Goal: Feedback & Contribution: Contribute content

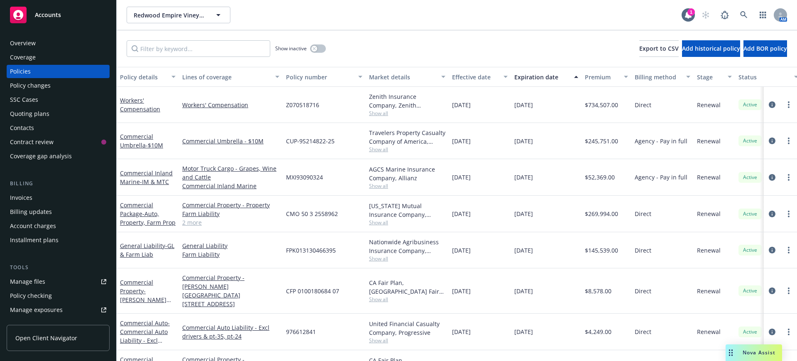
click at [48, 12] on span "Accounts" at bounding box center [48, 15] width 26 height 7
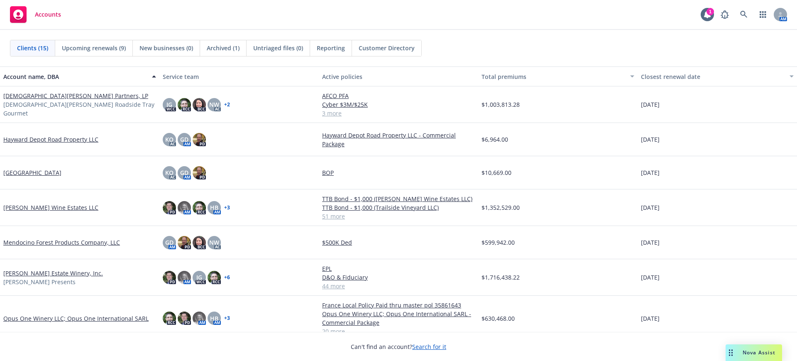
scroll to position [207, 0]
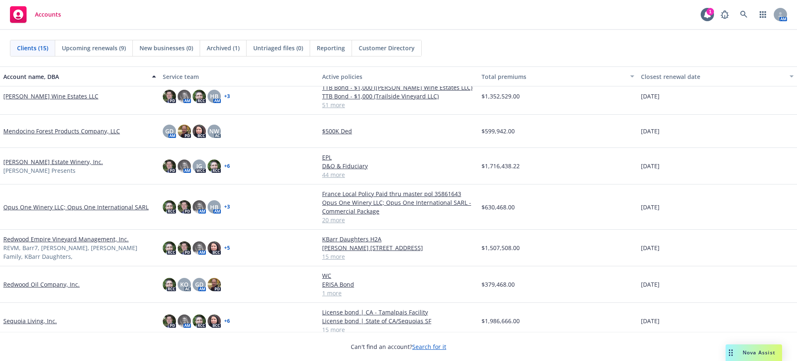
click at [24, 95] on link "Lawrence Wine Estates LLC" at bounding box center [50, 96] width 95 height 9
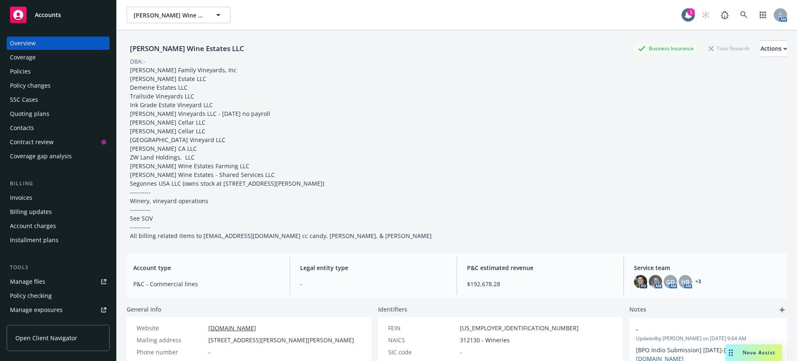
click at [31, 86] on div "Policy changes" at bounding box center [30, 85] width 41 height 13
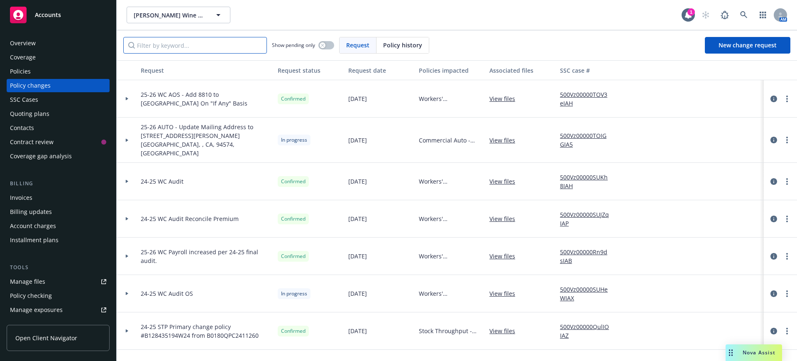
click at [159, 43] on input "Filter by keyword..." at bounding box center [195, 45] width 144 height 17
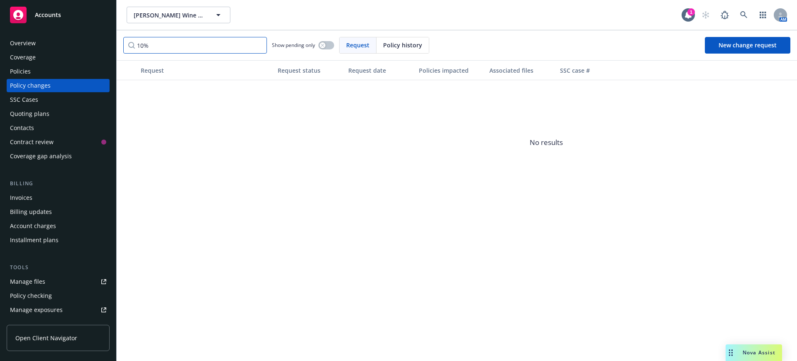
drag, startPoint x: 162, startPoint y: 43, endPoint x: 127, endPoint y: 44, distance: 35.3
click at [127, 44] on input "10%" at bounding box center [195, 45] width 144 height 17
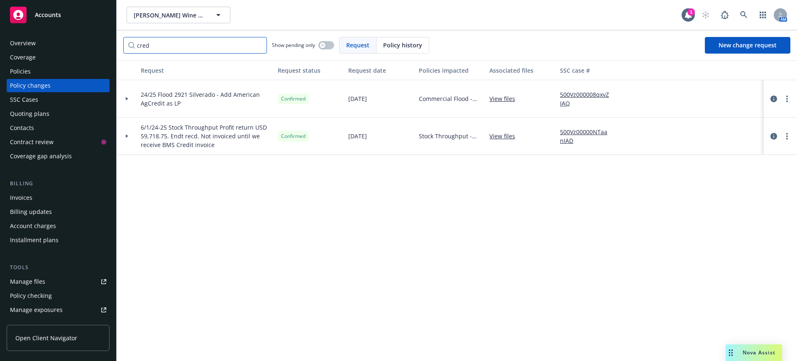
type input "cred"
click at [511, 135] on link "View files" at bounding box center [505, 136] width 32 height 9
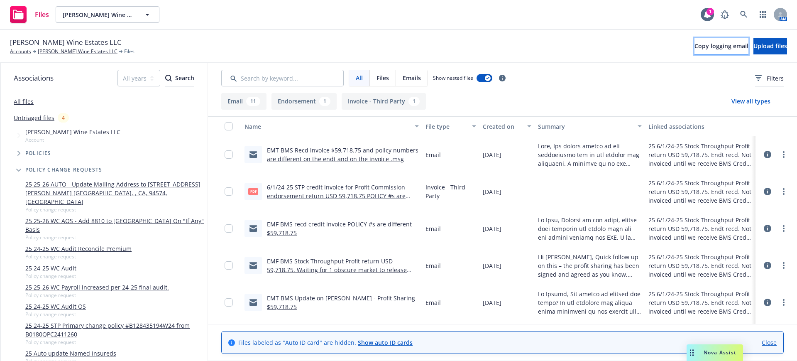
click at [694, 45] on span "Copy logging email" at bounding box center [721, 46] width 54 height 8
click at [753, 43] on span "Upload files" at bounding box center [770, 46] width 34 height 8
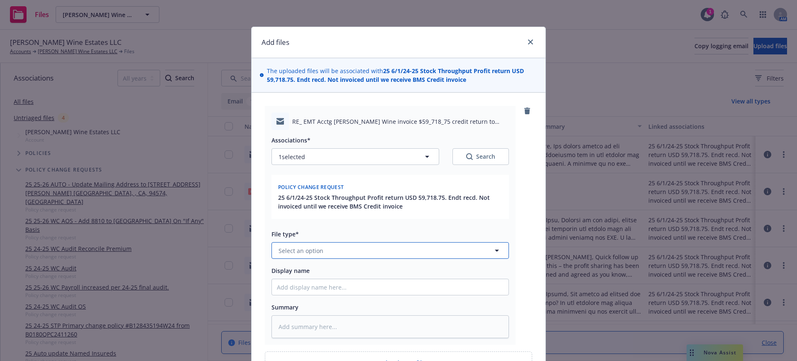
click at [277, 245] on button "Select an option" at bounding box center [389, 250] width 237 height 17
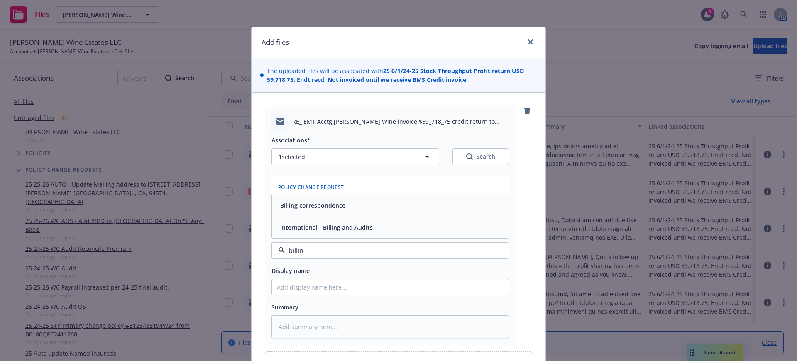
type input "billing"
click at [313, 199] on div "Billing correspondence" at bounding box center [312, 205] width 70 height 12
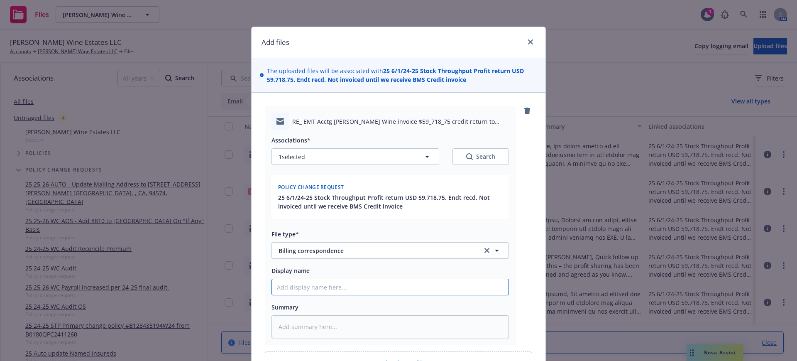
drag, startPoint x: 271, startPoint y: 288, endPoint x: 270, endPoint y: 281, distance: 6.7
click at [272, 286] on input "Display name" at bounding box center [390, 287] width 237 height 16
type textarea "x"
type input "E"
type textarea "x"
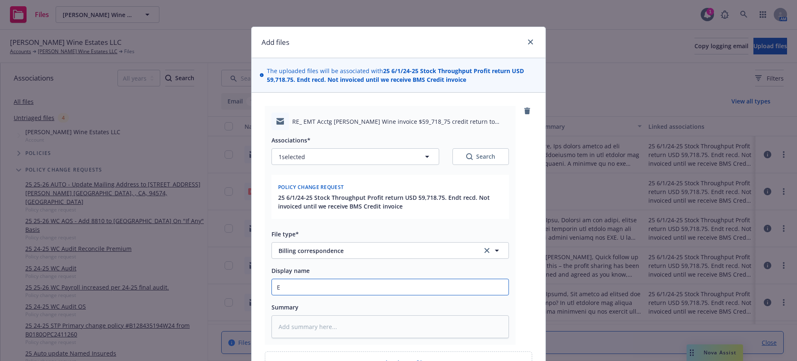
type input "EM"
type textarea "x"
type input "EMF"
type textarea "x"
type input "EMF"
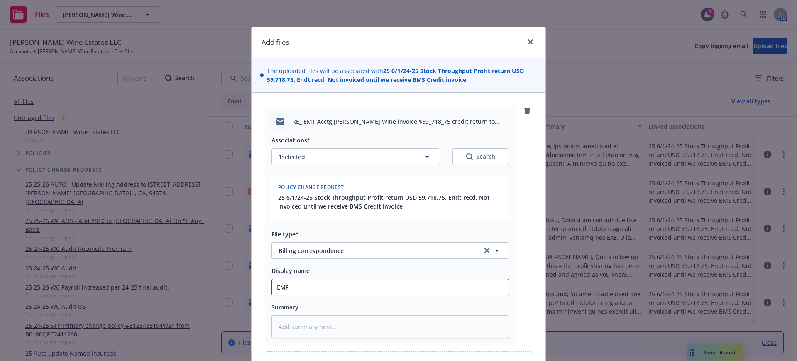
type textarea "x"
type input "EMF A"
type textarea "x"
type input "EMF Ac"
type textarea "x"
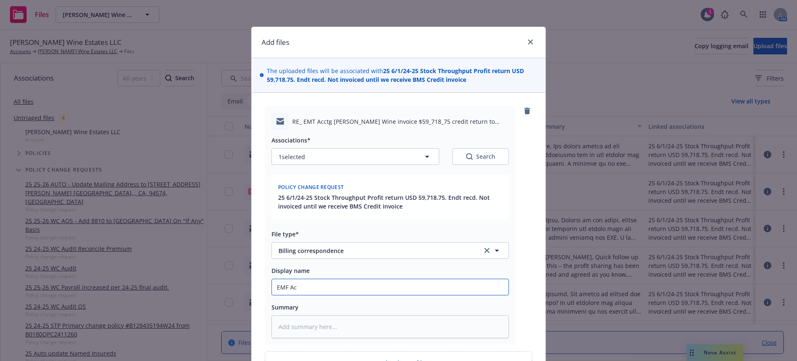
type input "EMF Acc"
type textarea "x"
type input "EMF Acct"
type textarea "x"
type input "EMF Acctg"
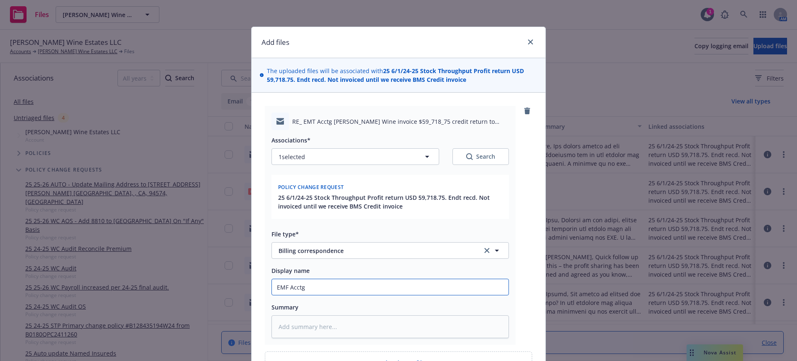
type textarea "x"
type input "EMF Acctg"
type textarea "x"
type input "EMF Acctg $"
type textarea "x"
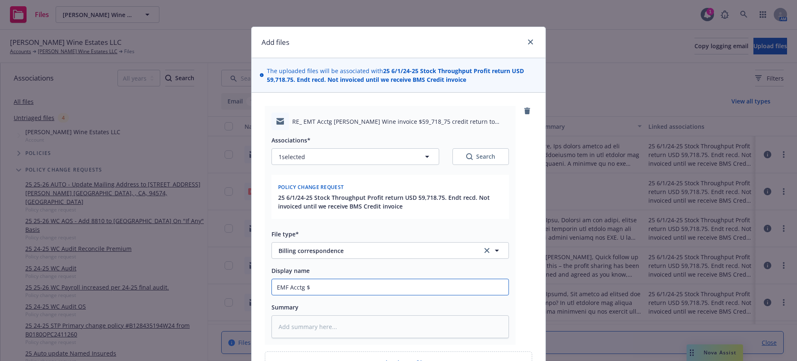
type input "EMF Acctg $5"
type textarea "x"
type input "EMF Acctg $59"
type textarea "x"
type input "EMF Acctg $59,"
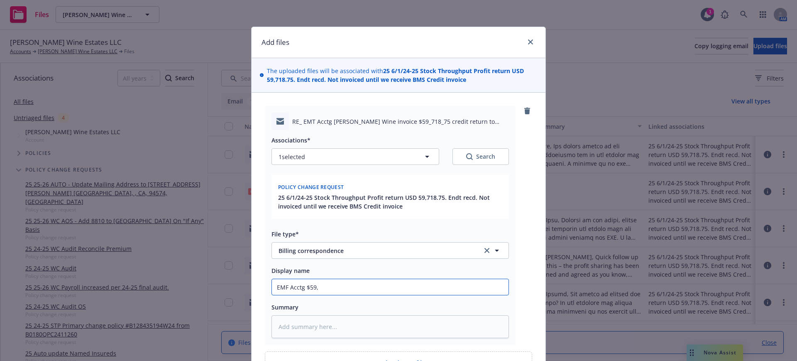
type textarea "x"
type input "EMF Acctg $59,7"
type textarea "x"
type input "EMF Acctg $59,71"
type textarea "x"
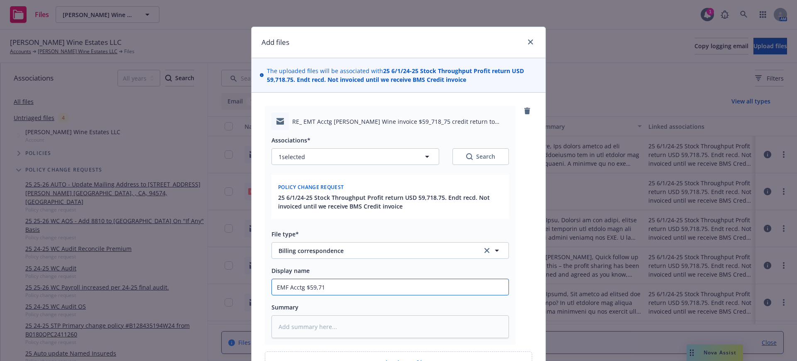
type input "EMF Acctg $59,718"
type textarea "x"
type input "EMF Acctg $59,718."
type textarea "x"
type input "EMF Acctg $59,718.7"
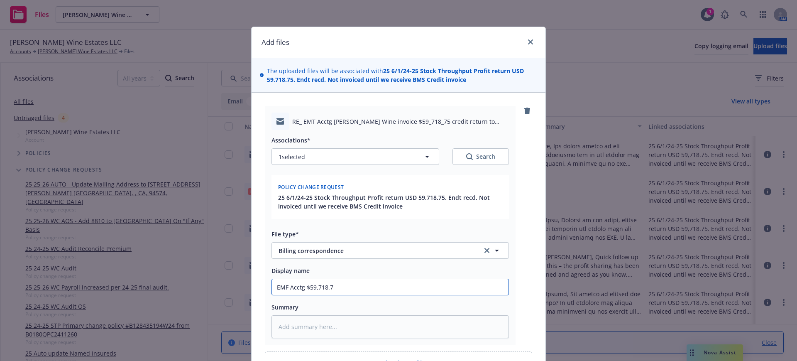
type textarea "x"
type input "EMF Acctg $59,718.75"
type textarea "x"
type input "EMF Acctg $59,718.75"
type textarea "x"
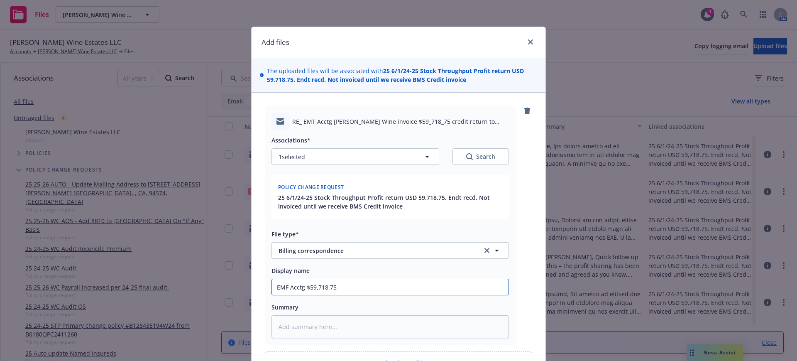
type input "EMF Acctg $59,718.75 c"
type textarea "x"
type input "EMF Acctg $59,718.75 cr"
type textarea "x"
type input "EMF Acctg $59,718.75 cre"
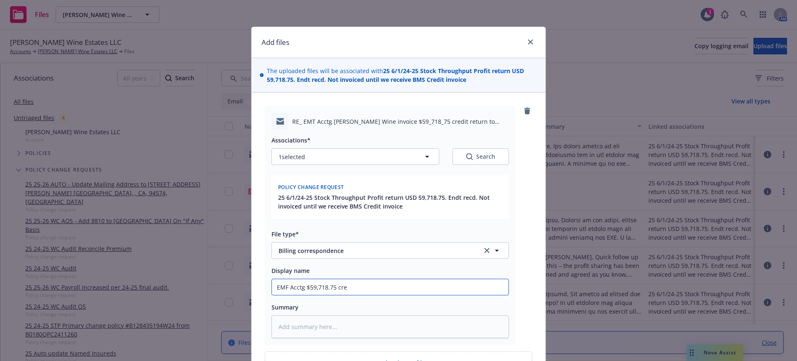
type textarea "x"
type input "EMF Acctg $59,718.75 cred"
type textarea "x"
type input "EMF Acctg $59,718.75 credi"
type textarea "x"
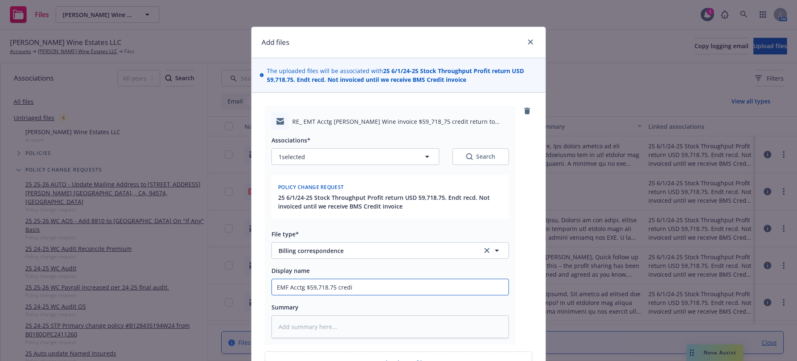
type input "EMF Acctg $59,718.75 credit"
type textarea "x"
type input "EMF Acctg $59,718.75 credit"
type textarea "x"
type input "EMF Acctg $59,718.75 credit n"
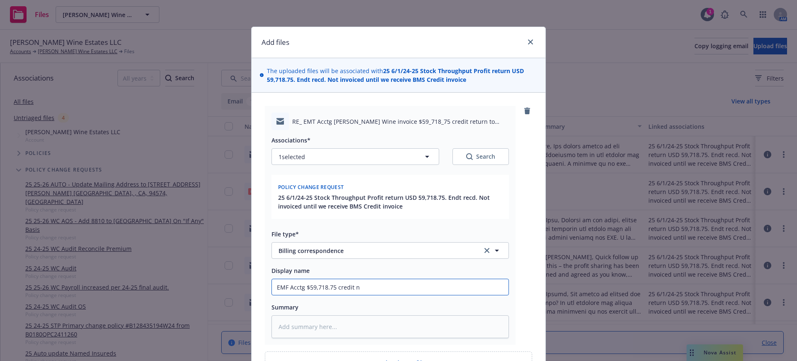
type textarea "x"
type input "EMF Acctg $59,718.75 credit no"
type textarea "x"
type input "EMF Acctg $59,718.75 credit not"
type textarea "x"
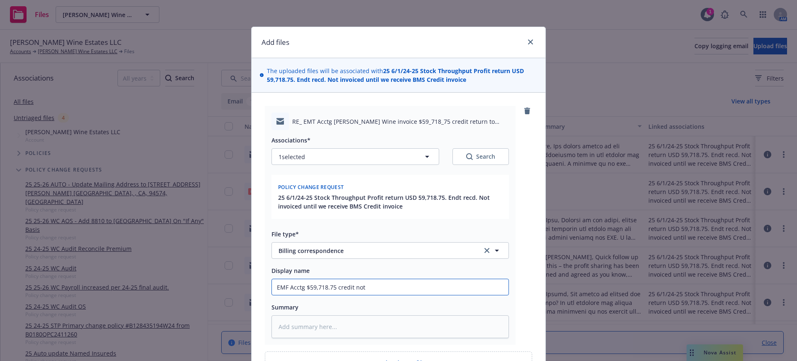
type input "EMF Acctg $59,718.75 credit not"
type textarea "x"
type input "EMF Acctg $59,718.75 credit not r"
type textarea "x"
type input "EMF Acctg $59,718.75 credit not re"
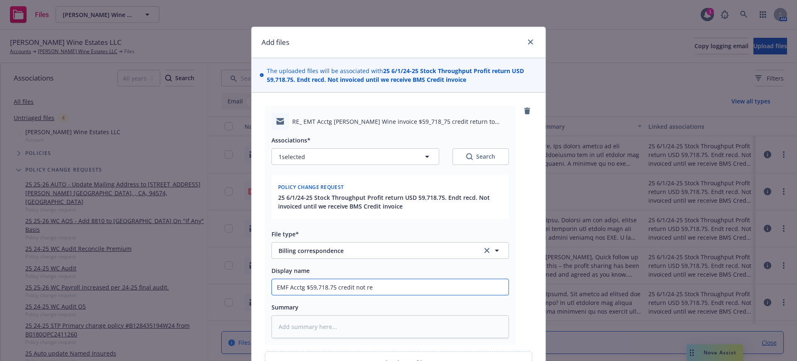
type textarea "x"
type input "EMF Acctg $59,718.75 credit not rec"
type textarea "x"
type input "EMF Acctg $59,718.75 credit not recd"
type textarea "x"
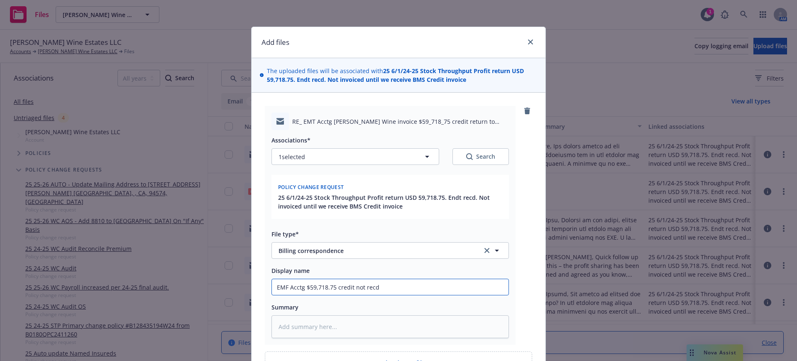
type input "EMF Acctg $59,718.75 credit not recd"
type textarea "x"
type input "EMF Acctg $59,718.75 credit not recd y"
type textarea "x"
type input "EMF Acctg $59,718.75 credit not recd ye"
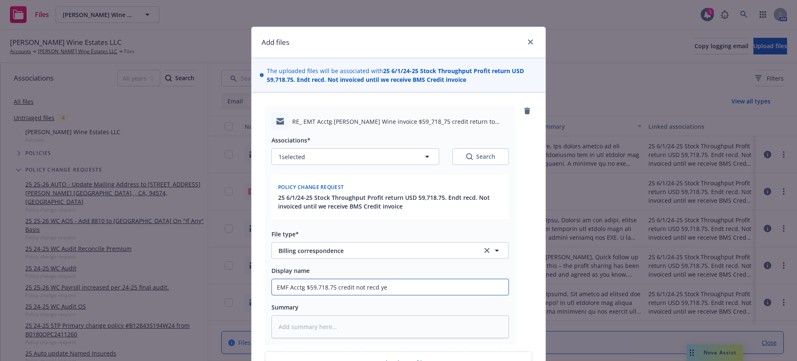
type textarea "x"
type input "EMF Acctg $59,718.75 credit not recd yet"
type textarea "x"
type input "EMF Acctg $59,718.75 credit not recd yet."
type textarea "x"
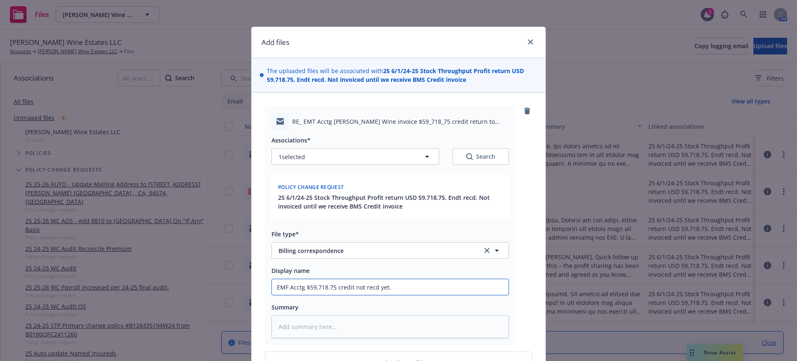
type input "EMF Acctg $59,718.75 credit not recd yet."
type textarea "x"
type input "EMF Acctg $59,718.75 credit not recd yet. C"
type textarea "x"
type input "EMF Acctg $59,718.75 credit not recd yet. Ch"
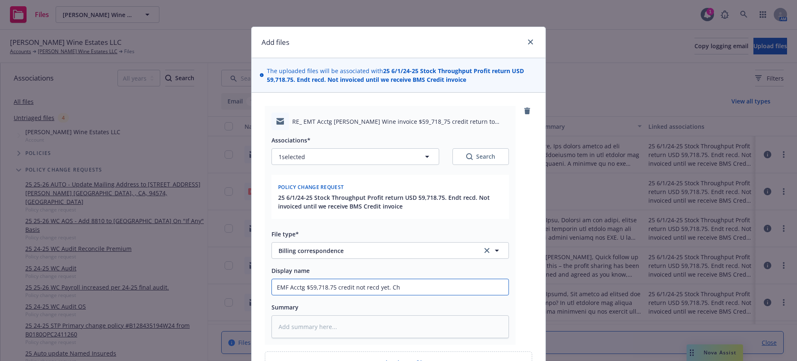
type textarea "x"
type input "EMF Acctg $59,718.75 credit not recd yet. C"
type textarea "x"
type input "EMF Acctg $59,718.75 credit not recd yet. Ck"
type textarea "x"
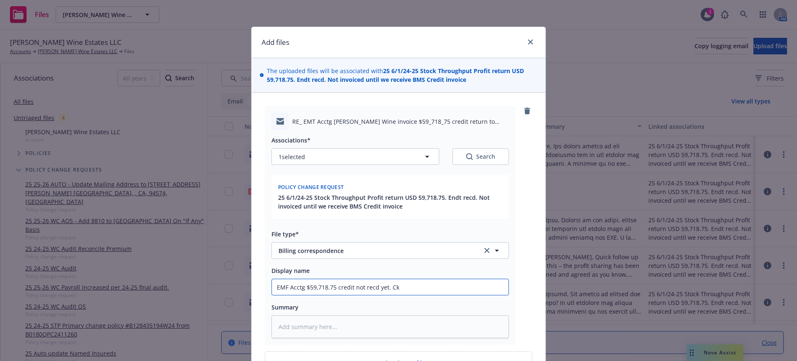
type input "EMF Acctg $59,718.75 credit not recd yet. Ck"
type textarea "x"
type input "EMF Acctg $59,718.75 credit not recd yet. Ck w"
type textarea "x"
type input "EMF Acctg $59,718.75 credit not recd yet. Ck wi"
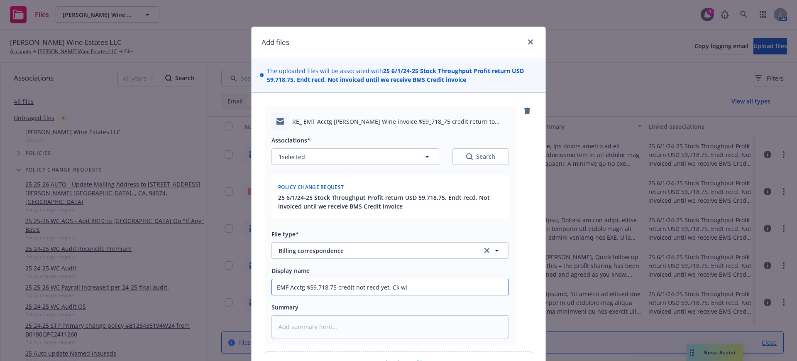
type textarea "x"
type input "EMF Acctg $59,718.75 credit not recd yet. Ck wit"
type textarea "x"
type input "EMF Acctg $59,718.75 credit not recd yet. Ck with"
type textarea "x"
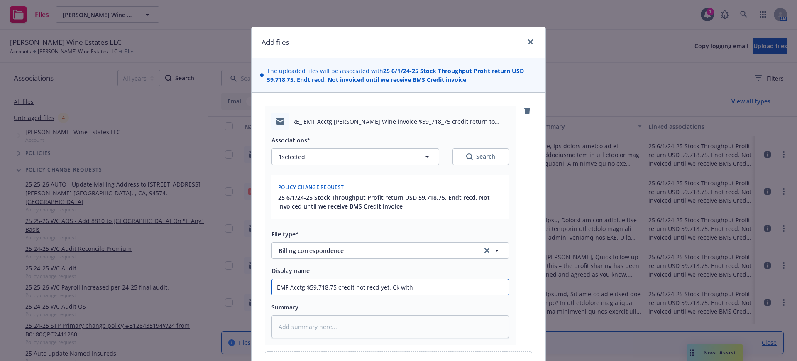
type input "EMF Acctg $59,718.75 credit not recd yet. Ck with"
type textarea "x"
type input "EMF Acctg $59,718.75 credit not recd yet. Ck with B"
type textarea "x"
type input "EMF Acctg $59,718.75 credit not recd yet. Ck with BM"
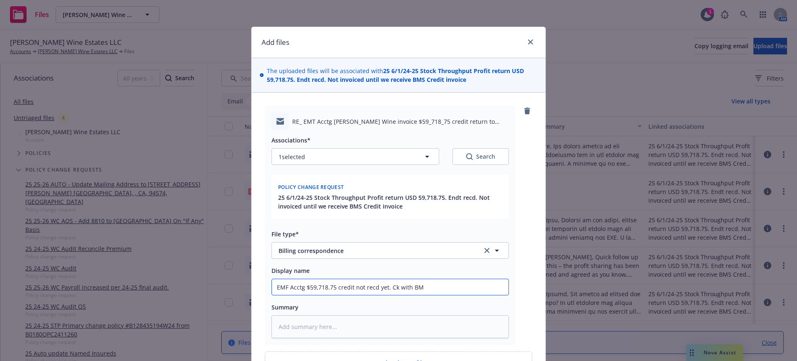
type textarea "x"
type input "EMF Acctg $59,718.75 credit not recd yet. Ck with BMS"
type textarea "x"
type input "EMF Acctg $59,718.75 credit not recd yet. Ck with BMS"
type textarea "x"
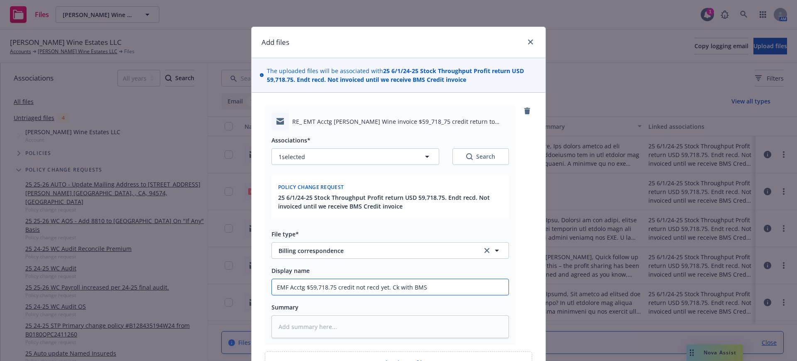
type input "EMF Acctg $59,718.75 credit not recd yet. Ck with BMS t"
type textarea "x"
type input "EMF Acctg $59,718.75 credit not recd yet. Ck with BMS to"
type textarea "x"
type input "EMF Acctg $59,718.75 credit not recd yet. Ck with BMS to"
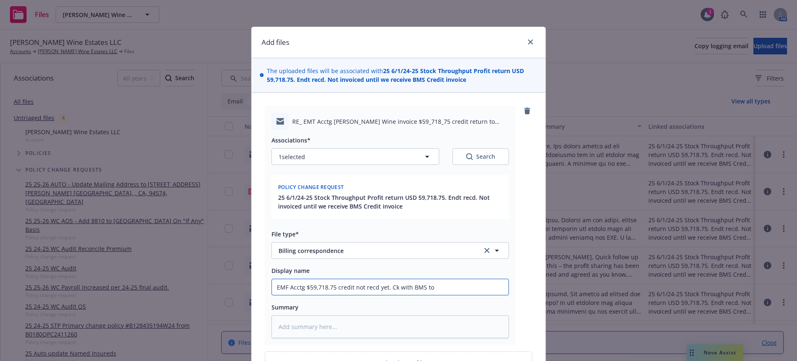
type textarea "x"
type input "EMF Acctg $59,718.75 credit not recd yet. Ck with BMS to s"
type textarea "x"
type input "EMF Acctg $59,718.75 credit not recd yet. Ck with BMS to se"
type textarea "x"
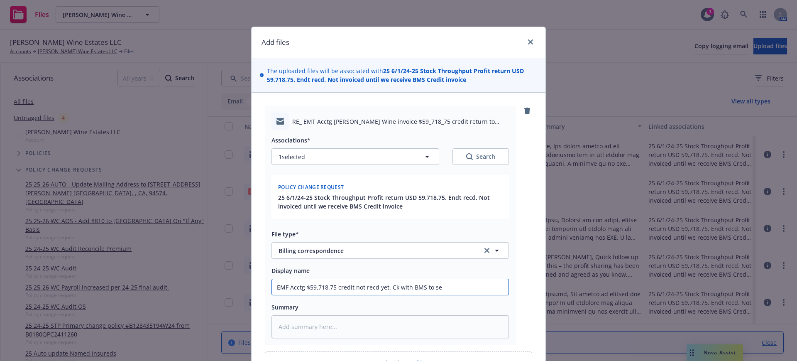
type input "EMF Acctg $59,718.75 credit not recd yet. Ck with BMS to see"
type textarea "x"
type input "EMF Acctg $59,718.75 credit not recd yet. Ck with BMS to see"
type textarea "x"
type input "EMF Acctg $59,718.75 credit not recd yet. Ck with BMS to see i"
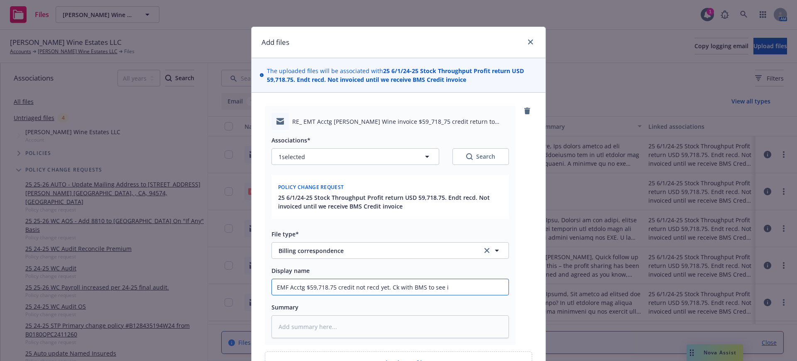
type textarea "x"
type input "EMF Acctg $59,718.75 credit not recd yet. Ck with BMS to see if"
type textarea "x"
type input "EMF Acctg $59,718.75 credit not recd yet. Ck with BMS to see if"
type textarea "x"
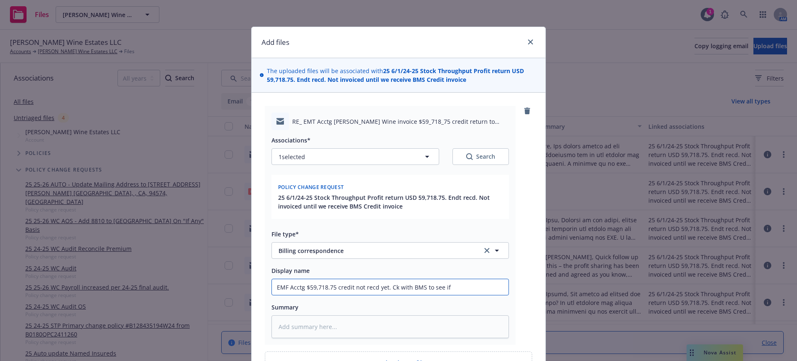
type input "EMF Acctg $59,718.75 credit not recd yet. Ck with BMS to see if t"
type textarea "x"
type input "EMF Acctg $59,718.75 credit not recd yet. Ck with BMS to see if th"
type textarea "x"
type input "EMF Acctg $59,718.75 credit not recd yet. Ck with BMS to see if the"
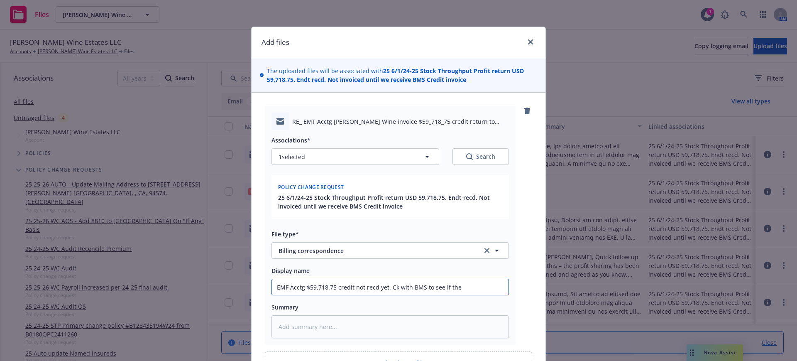
type textarea "x"
type input "EMF Acctg $59,718.75 credit not recd yet. Ck with BMS to see if they"
type textarea "x"
type input "EMF Acctg $59,718.75 credit not recd yet. Ck with BMS to see if they"
type textarea "x"
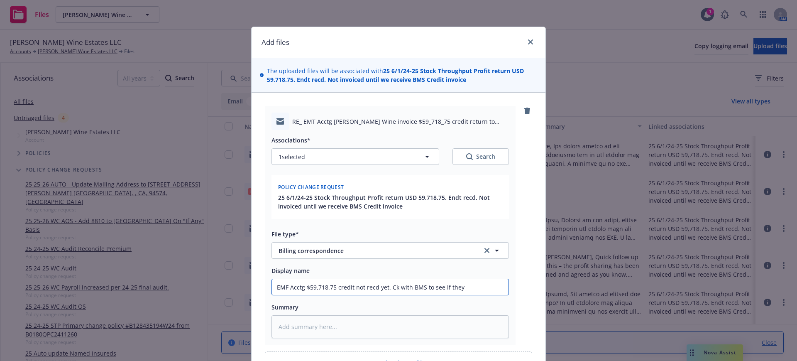
type input "EMF Acctg $59,718.75 credit not recd yet. Ck with BMS to see if they s"
type textarea "x"
type input "EMF Acctg $59,718.75 credit not recd yet. Ck with BMS to see if they se"
type textarea "x"
type input "EMF Acctg $59,718.75 credit not recd yet. Ck with BMS to see if they sen"
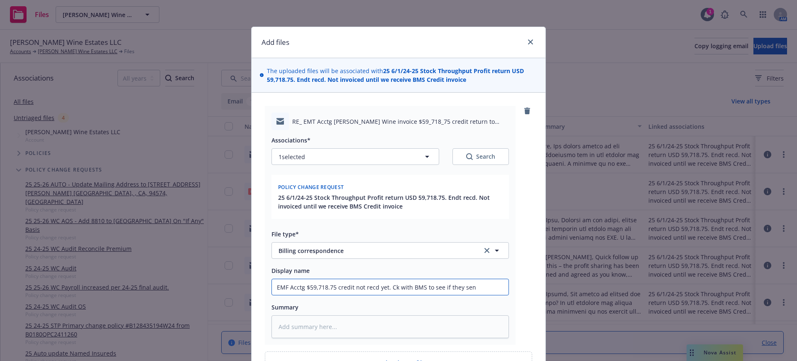
type textarea "x"
type input "EMF Acctg $59,718.75 credit not recd yet. Ck with BMS to see if they sent"
type textarea "x"
type input "EMF Acctg $59,718.75 credit not recd yet. Ck with BMS to see if they sent"
type textarea "x"
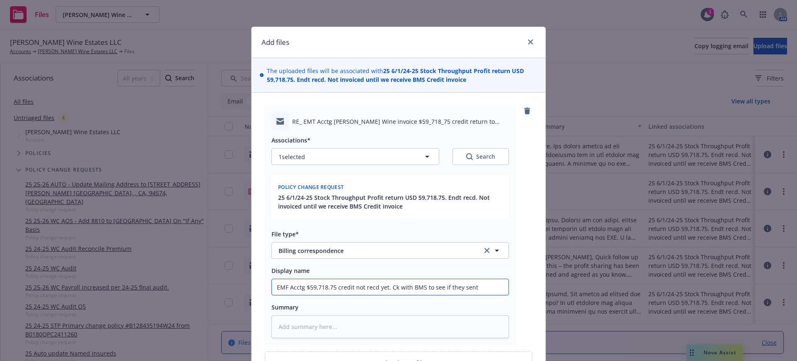
type input "EMF Acctg $59,718.75 credit not recd yet. Ck with BMS to see if they sent i"
type textarea "x"
type input "EMF Acctg $59,718.75 credit not recd yet. Ck with BMS to see if they sent it"
type textarea "x"
type input "EMF Acctg $59,718.75 credit not recd yet. Ck with BMS to see if they sent it."
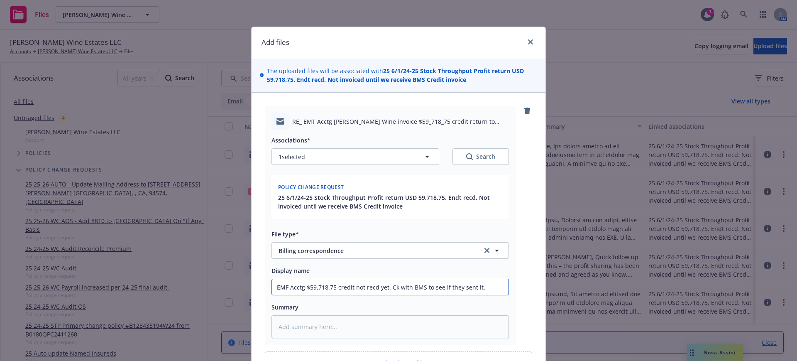
type textarea "x"
type input "EMF Acctg $59,718.75 credit not recd yet. Ck with BMS to see if they sent it."
click at [324, 322] on textarea at bounding box center [389, 326] width 237 height 23
paste textarea "hello Gail, I haven’t seen credits yet. Have you had a confirmation from the ca…"
type textarea "x"
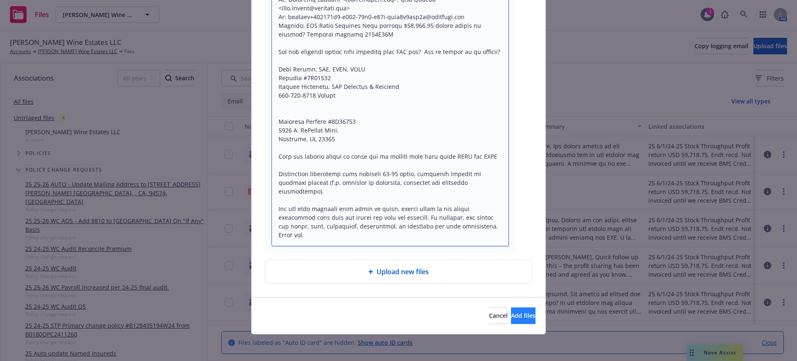
type textarea "hello Gail, I haven’t seen credits yet. Have you had a confirmation from the ca…"
click at [515, 312] on span "Add files" at bounding box center [523, 315] width 24 height 8
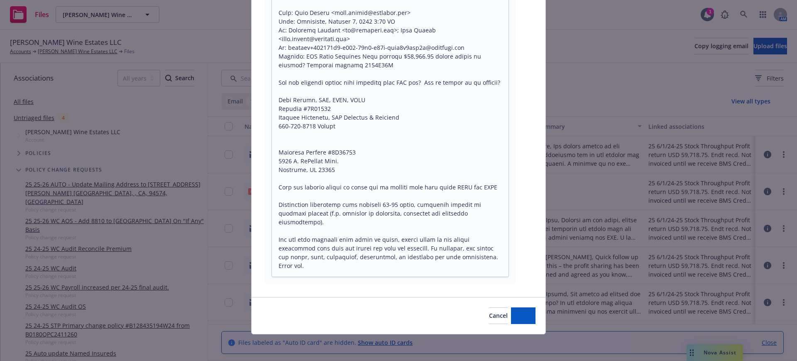
type textarea "x"
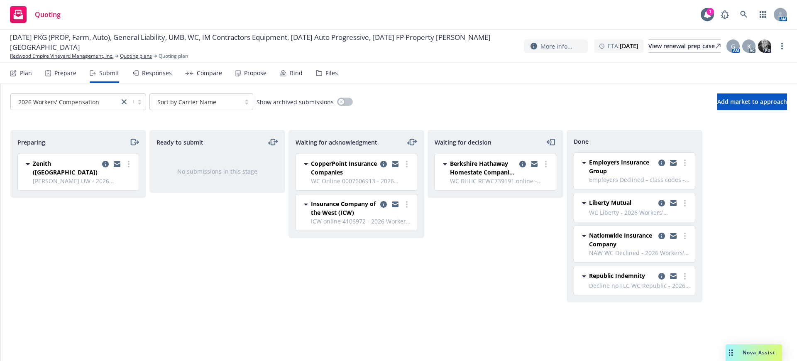
click at [755, 351] on span "Nova Assist" at bounding box center [758, 352] width 33 height 7
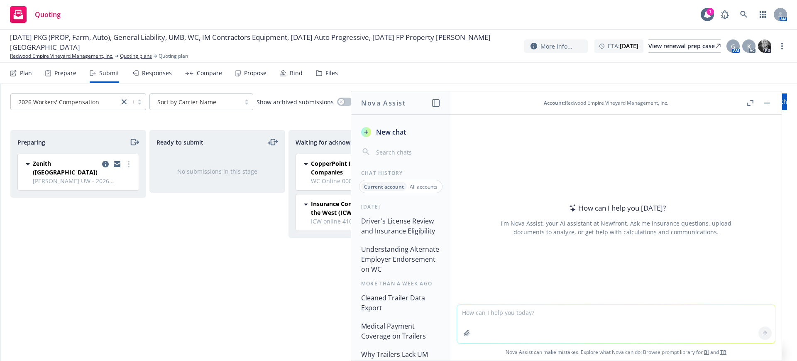
click at [459, 313] on textarea at bounding box center [616, 324] width 318 height 38
click at [458, 312] on textarea at bounding box center [616, 324] width 318 height 38
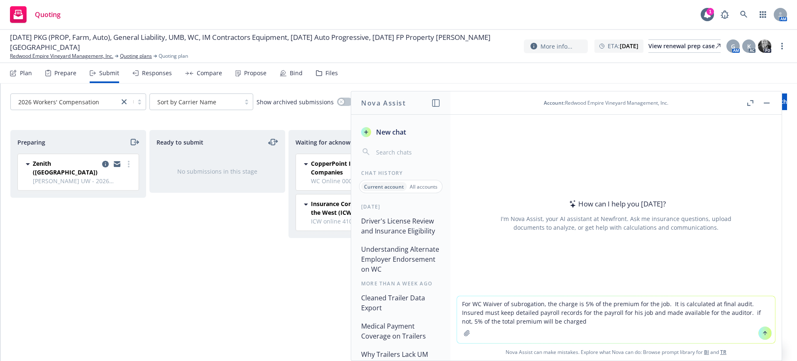
click at [541, 320] on textarea "For WC Waiver of subrogation, the charge is 5% of the premium for the job. It i…" at bounding box center [616, 319] width 318 height 47
type textarea "For WC Waiver of subrogation, the charge is 5% of the premium for the job. It i…"
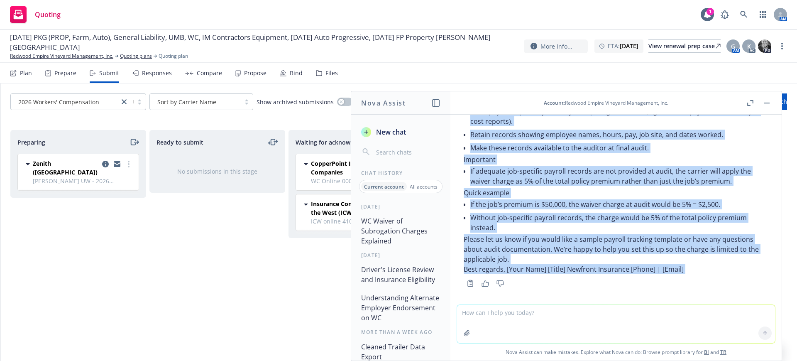
scroll to position [200, 0]
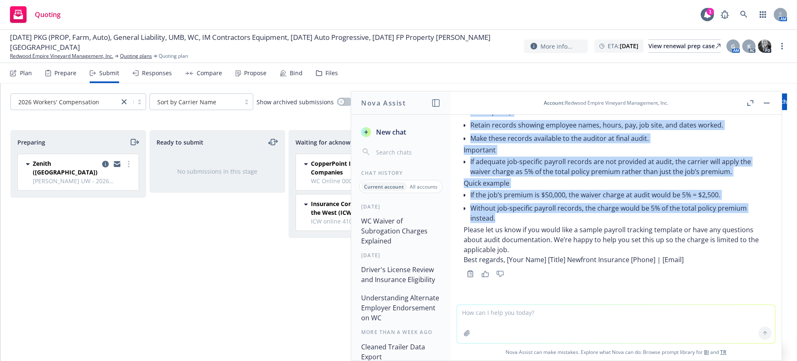
drag, startPoint x: 470, startPoint y: 204, endPoint x: 594, endPoint y: 214, distance: 124.8
click at [594, 214] on div "Subject: Workers’ Compensation – Waiver of Subrogation Charge and Audit Require…" at bounding box center [615, 129] width 305 height 269
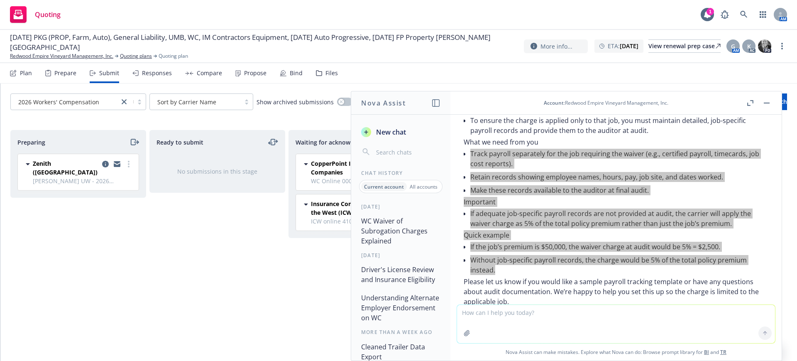
scroll to position [97, 0]
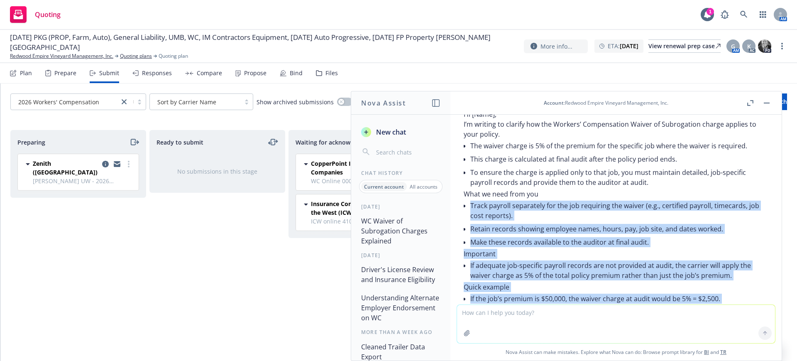
click at [486, 208] on li "Track payroll separately for the job requiring the waiver (e.g., certified payr…" at bounding box center [619, 210] width 298 height 23
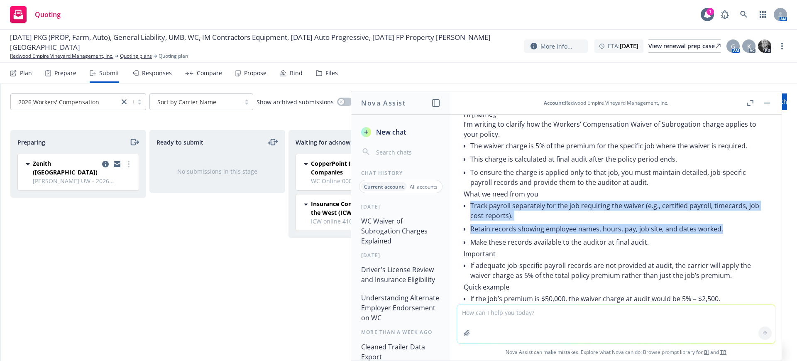
drag, startPoint x: 470, startPoint y: 205, endPoint x: 723, endPoint y: 225, distance: 253.5
click at [723, 225] on ul "Track payroll separately for the job requiring the waiver (e.g., certified payr…" at bounding box center [619, 224] width 298 height 50
copy ul "Track payroll separately for the job requiring the waiver (e.g., certified payr…"
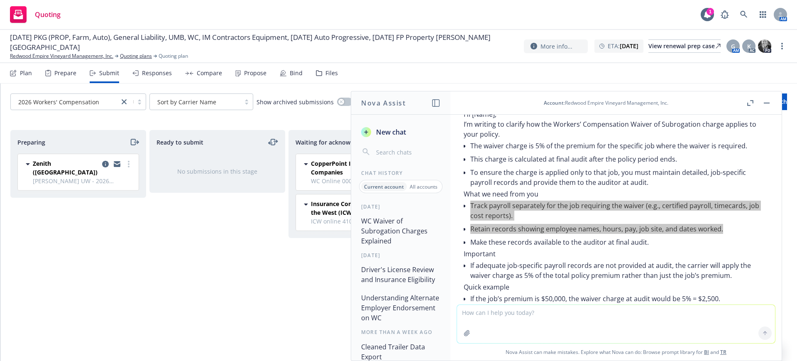
scroll to position [149, 0]
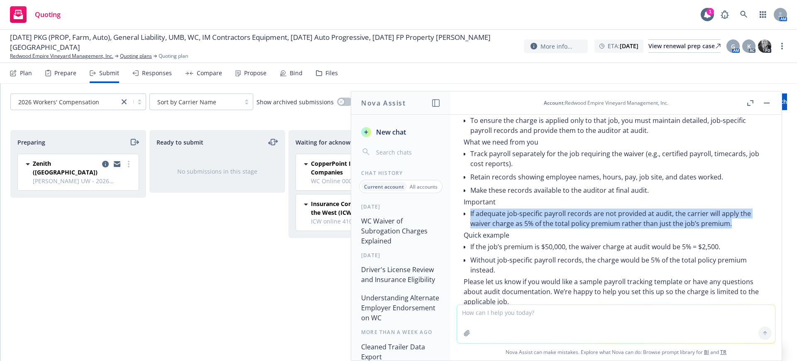
drag, startPoint x: 470, startPoint y: 212, endPoint x: 729, endPoint y: 219, distance: 259.0
click at [729, 219] on li "If adequate job-specific payroll records are not provided at audit, the carrier…" at bounding box center [619, 218] width 298 height 23
copy li "If adequate job-specific payroll records are not provided at audit, the carrier…"
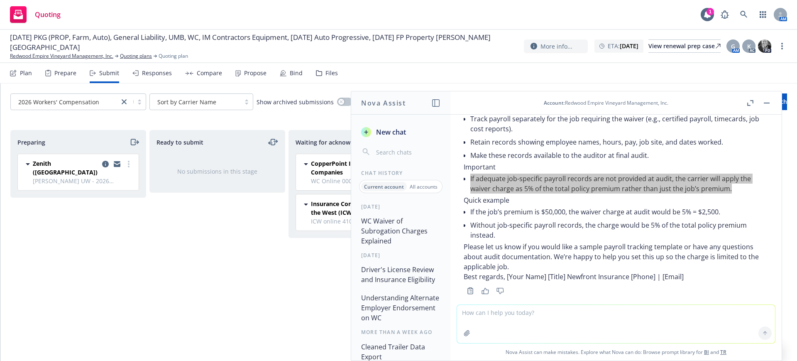
scroll to position [200, 0]
